Goal: Task Accomplishment & Management: Use online tool/utility

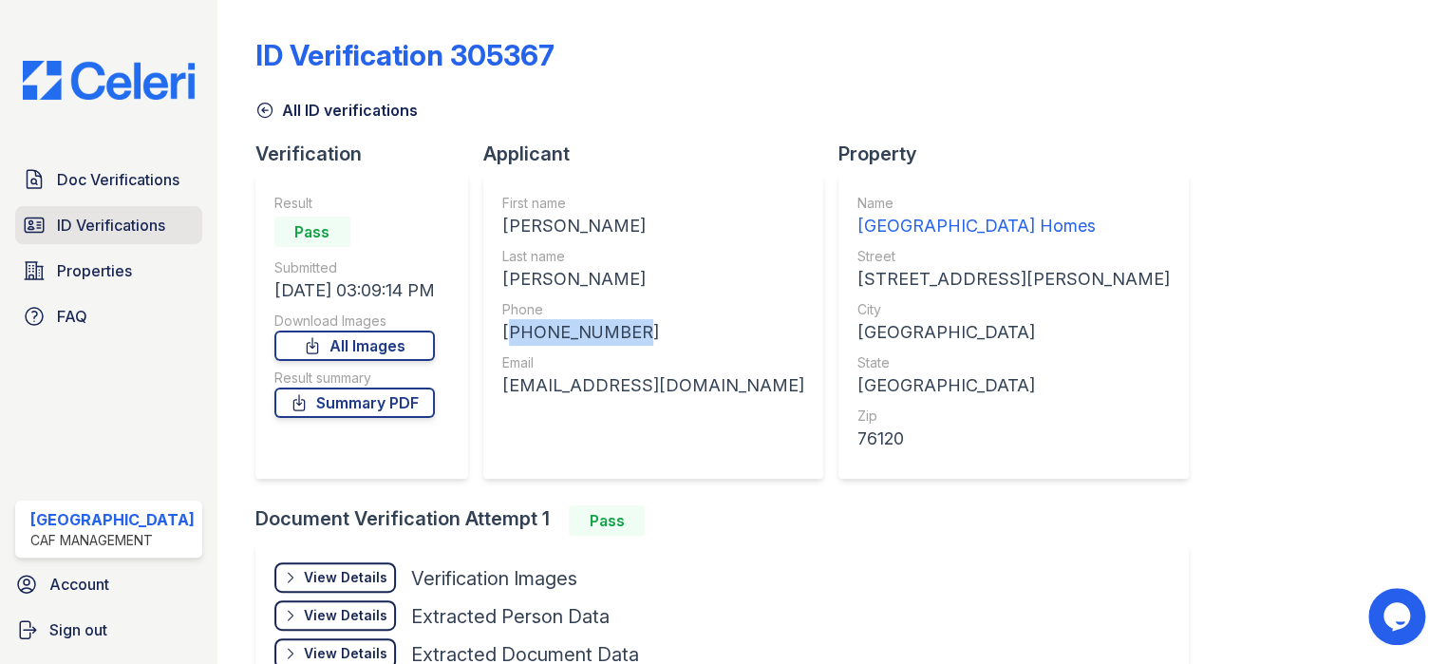
click at [105, 230] on span "ID Verifications" at bounding box center [111, 225] width 108 height 23
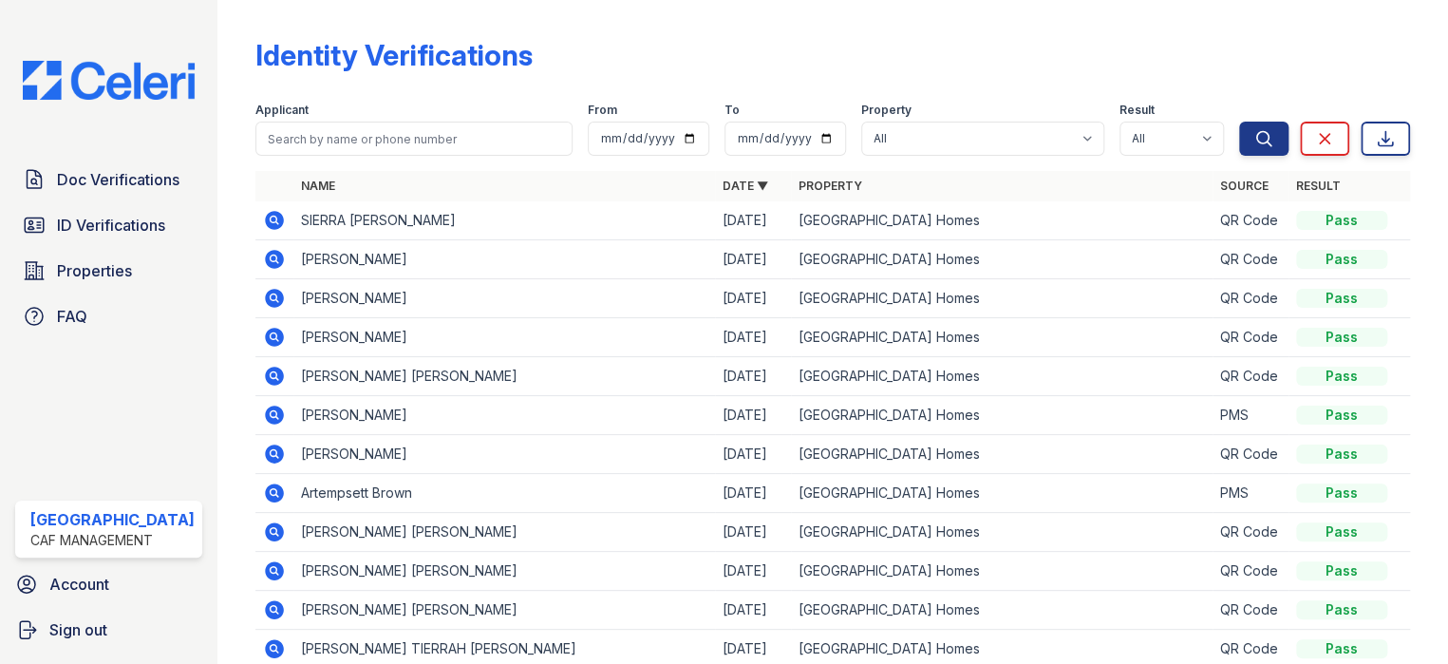
click at [271, 219] on icon at bounding box center [273, 219] width 5 height 5
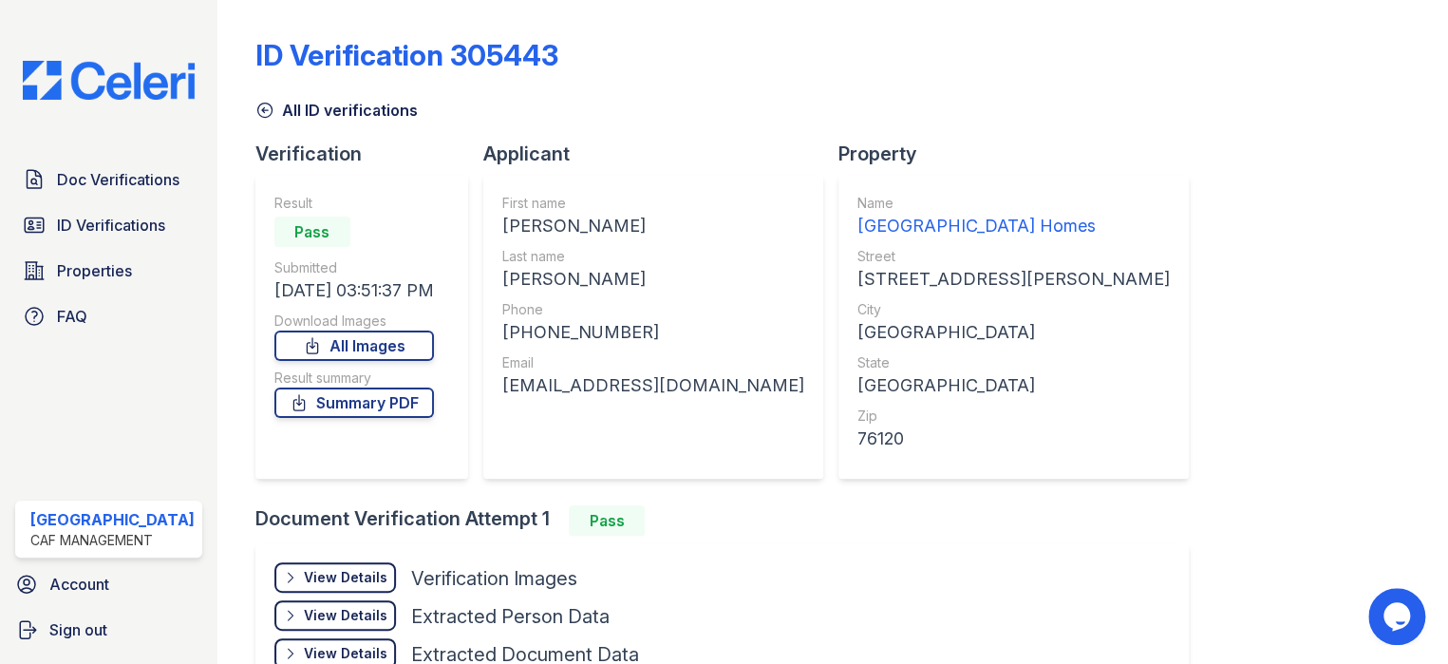
click at [635, 223] on div "[PERSON_NAME]" at bounding box center [653, 226] width 302 height 27
drag, startPoint x: 623, startPoint y: 222, endPoint x: 519, endPoint y: 227, distance: 104.6
click at [490, 227] on div "First name [PERSON_NAME] Last name [PERSON_NAME] Phone [PHONE_NUMBER] Email [EM…" at bounding box center [653, 327] width 340 height 304
copy div "[PERSON_NAME]"
drag, startPoint x: 592, startPoint y: 280, endPoint x: 501, endPoint y: 279, distance: 90.2
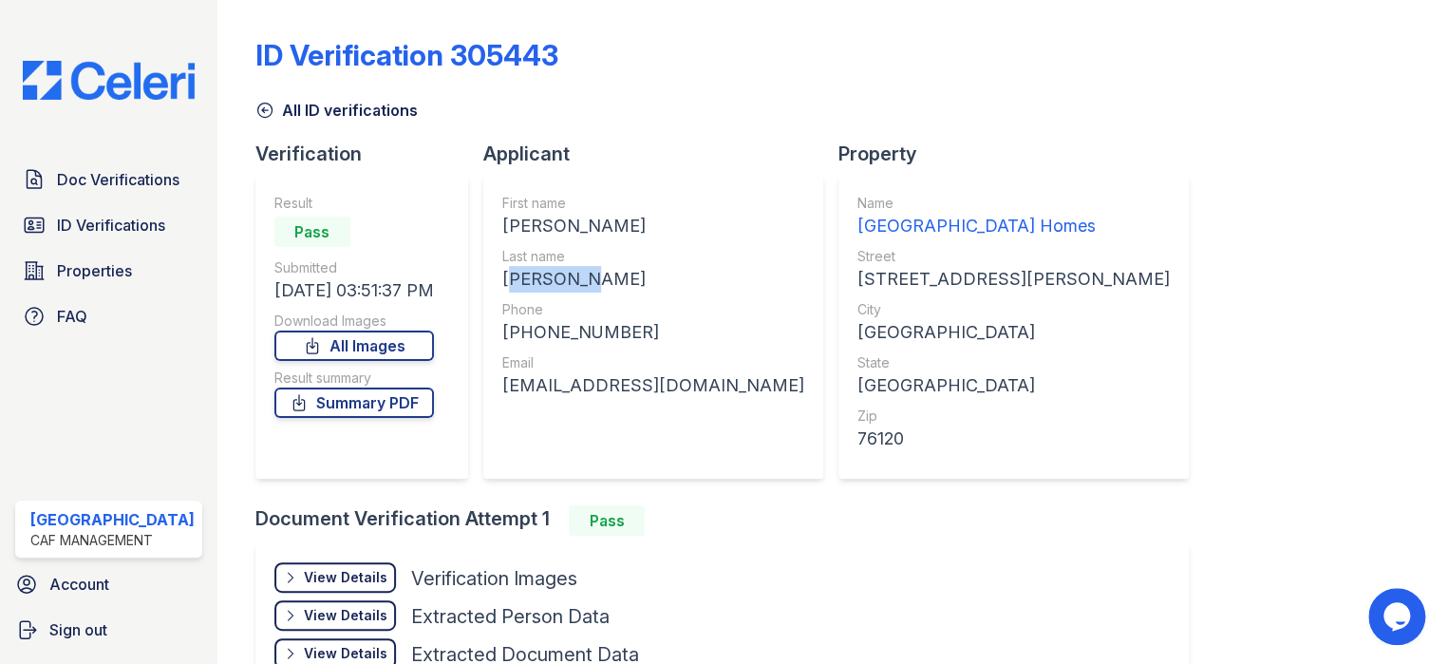
click at [502, 279] on div "[PERSON_NAME]" at bounding box center [653, 279] width 302 height 27
copy div "[PERSON_NAME]"
click at [619, 330] on div "[PHONE_NUMBER]" at bounding box center [653, 332] width 302 height 27
drag, startPoint x: 617, startPoint y: 330, endPoint x: 478, endPoint y: 329, distance: 139.6
click at [483, 329] on div "First name [PERSON_NAME] Last name [PERSON_NAME] Phone [PHONE_NUMBER] Email [EM…" at bounding box center [653, 327] width 340 height 304
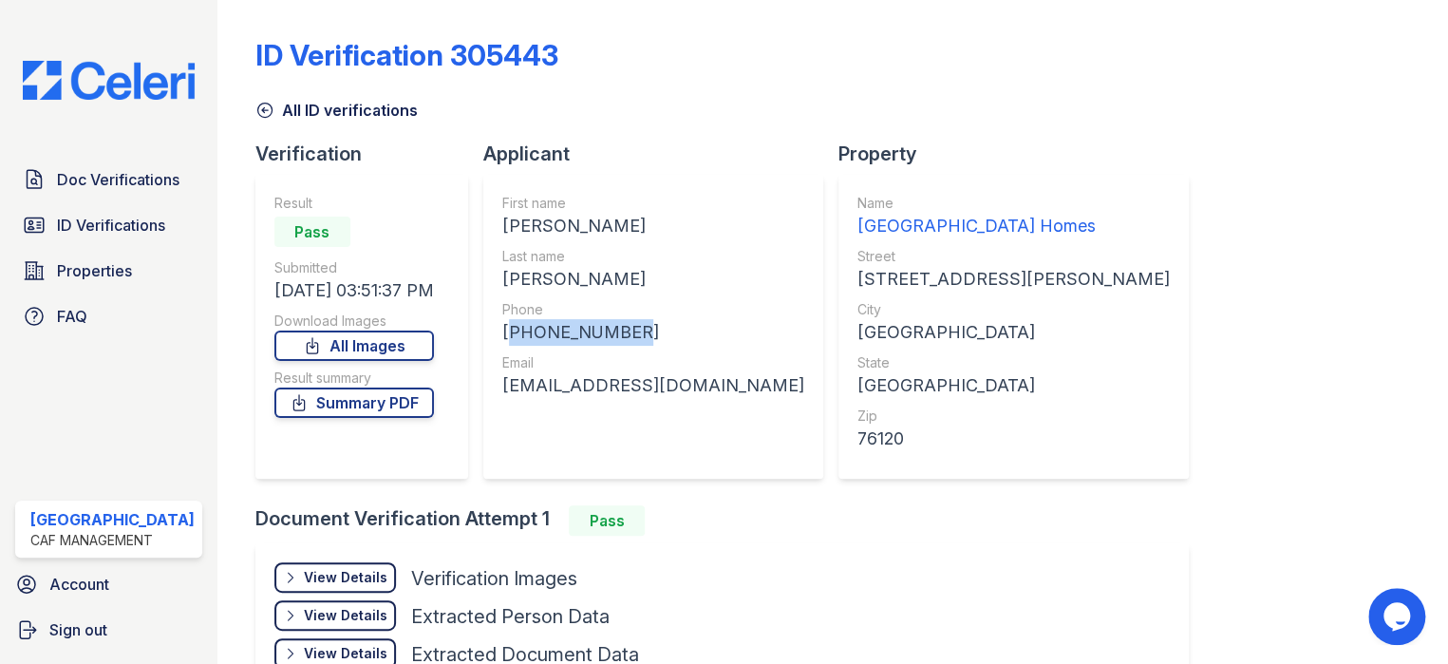
copy div "[PHONE_NUMBER]"
drag, startPoint x: 754, startPoint y: 387, endPoint x: 494, endPoint y: 378, distance: 260.4
click at [493, 379] on div "First name [PERSON_NAME] Last name [PERSON_NAME] Phone [PHONE_NUMBER] Email [EM…" at bounding box center [653, 327] width 340 height 304
copy div "[EMAIL_ADDRESS][DOMAIN_NAME]"
click at [121, 223] on span "ID Verifications" at bounding box center [111, 225] width 108 height 23
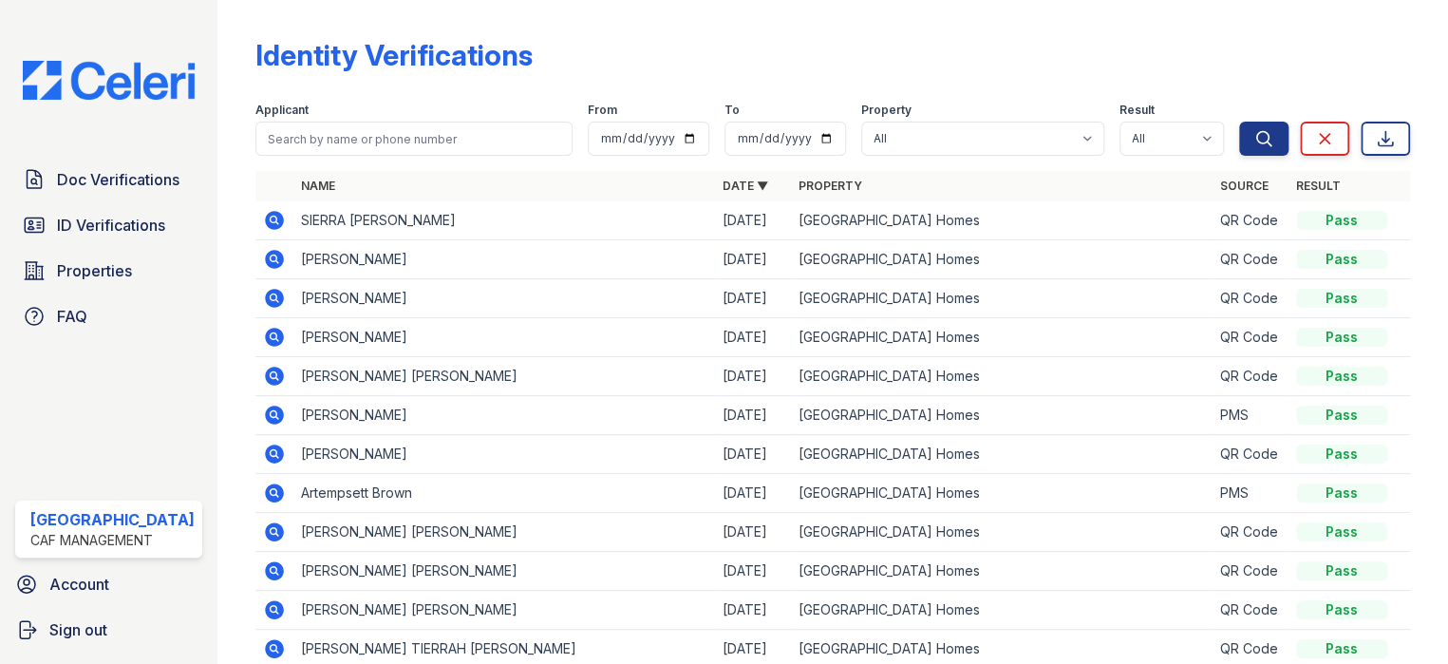
click at [263, 222] on icon at bounding box center [274, 220] width 23 height 23
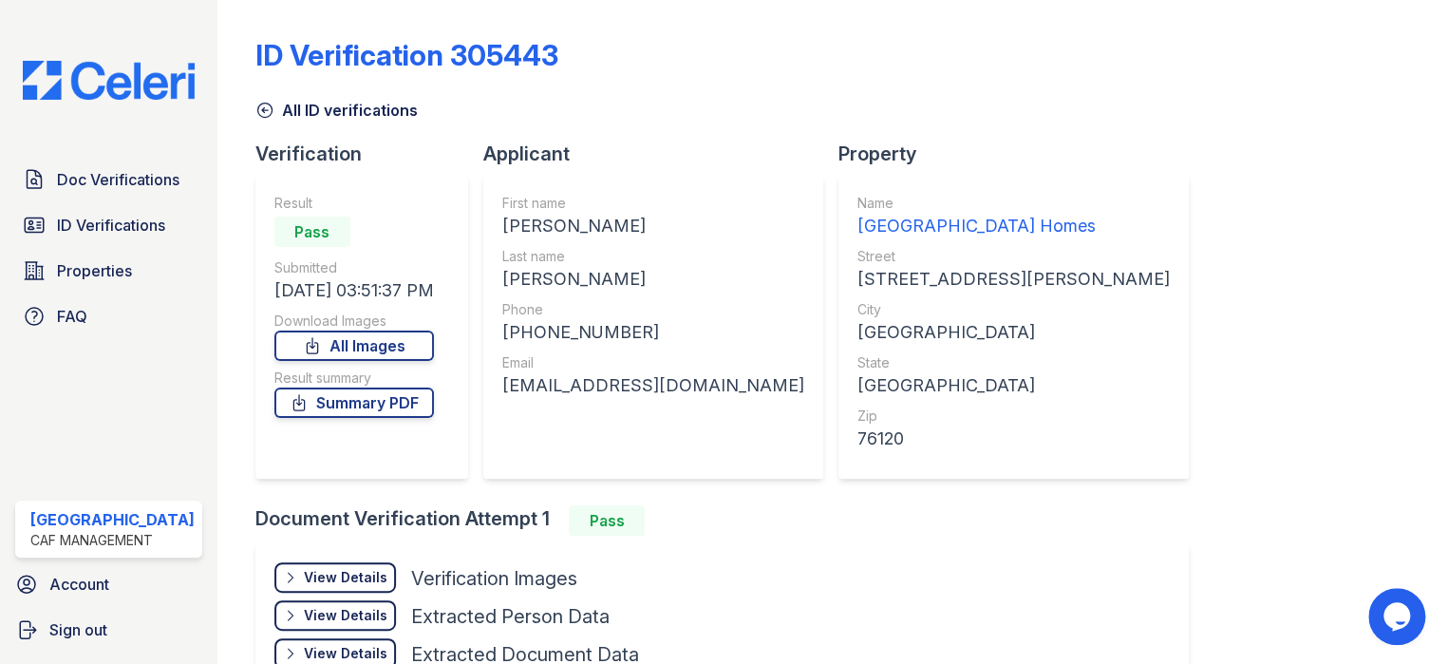
drag, startPoint x: 489, startPoint y: 224, endPoint x: 603, endPoint y: 224, distance: 114.0
click at [658, 224] on div "First name [PERSON_NAME] Last name [PERSON_NAME] Phone [PHONE_NUMBER] Email [EM…" at bounding box center [653, 327] width 340 height 304
drag, startPoint x: 603, startPoint y: 224, endPoint x: 552, endPoint y: 339, distance: 125.8
click at [551, 341] on div "First name [PERSON_NAME] Last name [PERSON_NAME] Phone [PHONE_NUMBER] Email [EM…" at bounding box center [653, 327] width 302 height 266
click at [689, 330] on div "[PHONE_NUMBER]" at bounding box center [653, 332] width 302 height 27
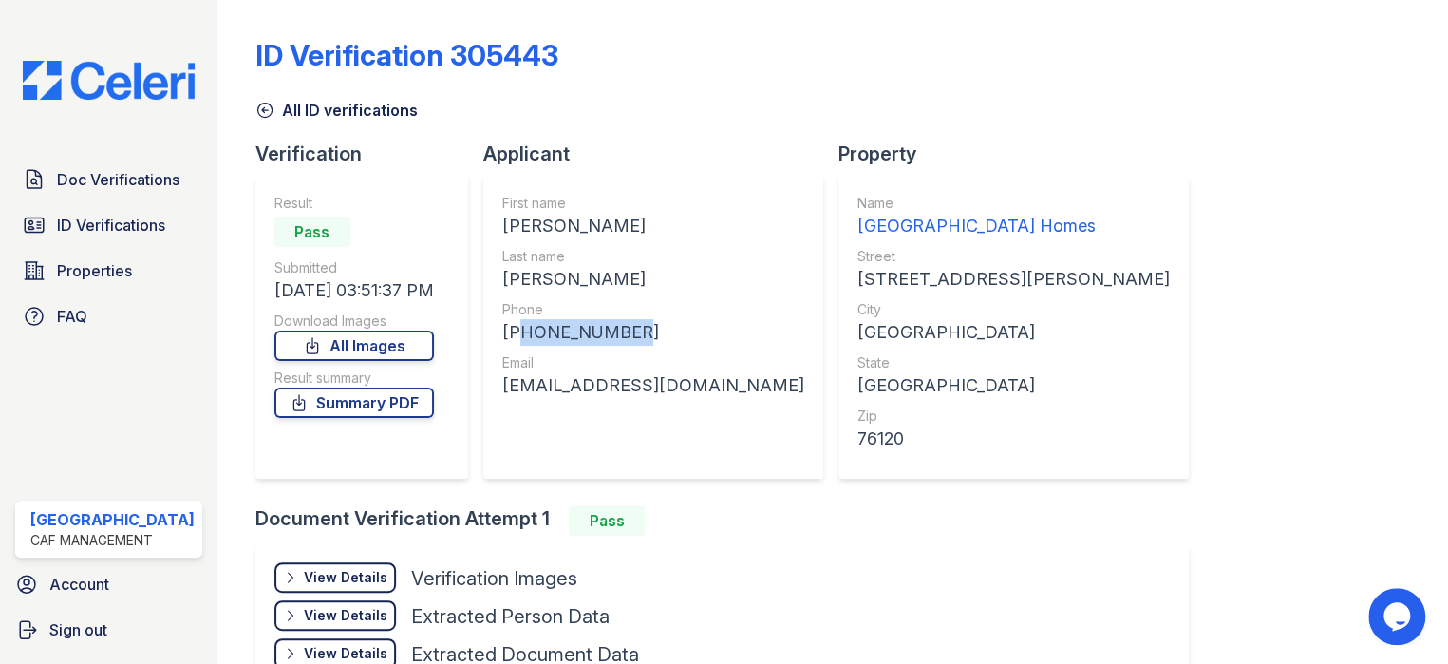
drag, startPoint x: 630, startPoint y: 323, endPoint x: 507, endPoint y: 334, distance: 123.0
click at [507, 334] on div "[PHONE_NUMBER]" at bounding box center [653, 332] width 302 height 27
copy div "12148646335"
click at [139, 214] on span "ID Verifications" at bounding box center [111, 225] width 108 height 23
